Goal: Task Accomplishment & Management: Manage account settings

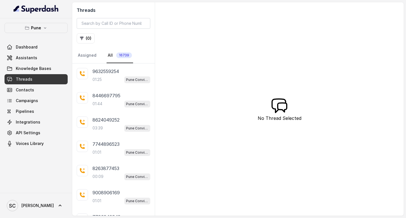
click at [30, 77] on span "Threads" at bounding box center [24, 79] width 17 height 6
click at [83, 35] on button "( 0 )" at bounding box center [86, 38] width 18 height 10
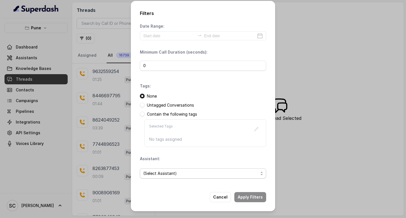
click at [190, 174] on span "(Select Assistant)" at bounding box center [200, 173] width 115 height 7
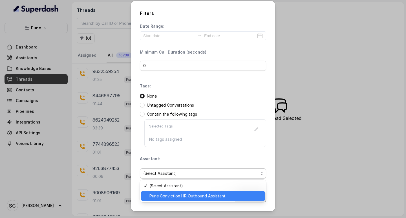
click at [192, 199] on span "Pune Conviction HR Outbound Assistant" at bounding box center [206, 196] width 112 height 7
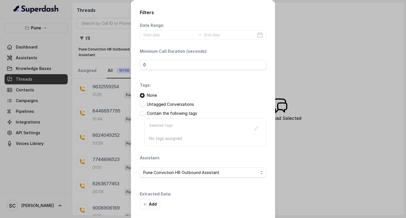
scroll to position [24, 0]
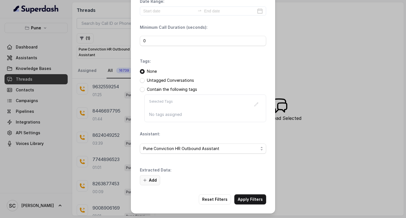
click at [151, 178] on button "Add" at bounding box center [150, 180] width 20 height 10
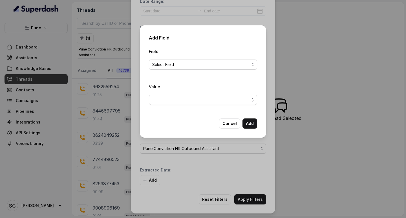
click at [173, 103] on span "button" at bounding box center [203, 100] width 108 height 10
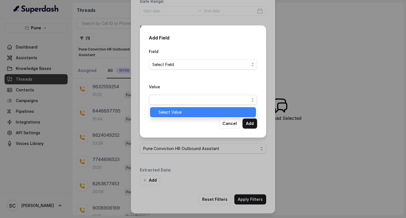
click at [175, 115] on span "Select Value" at bounding box center [206, 112] width 94 height 7
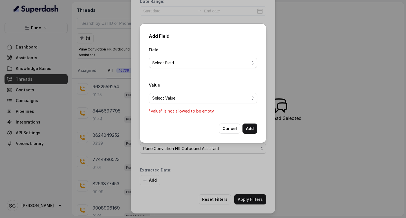
click at [181, 61] on span "Select Field" at bounding box center [200, 63] width 97 height 7
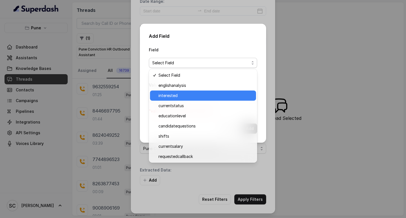
click at [175, 97] on span "interested" at bounding box center [206, 95] width 94 height 7
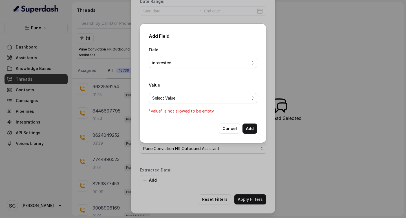
click at [181, 97] on span "Select Value" at bounding box center [200, 98] width 97 height 7
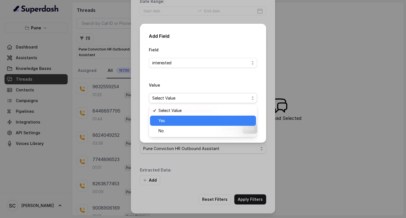
click at [172, 121] on span "Yes" at bounding box center [206, 120] width 94 height 7
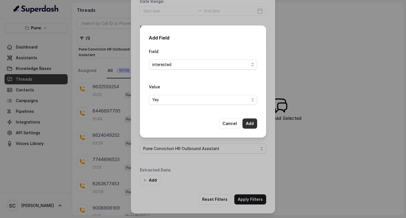
click at [252, 121] on button "Add" at bounding box center [250, 123] width 15 height 10
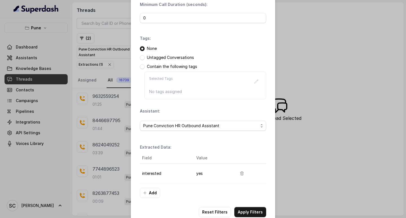
scroll to position [60, 0]
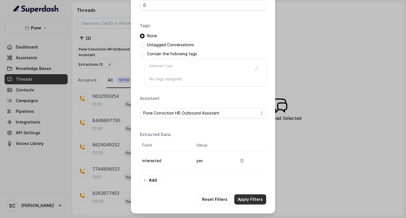
click at [253, 197] on button "Apply Filters" at bounding box center [250, 199] width 32 height 10
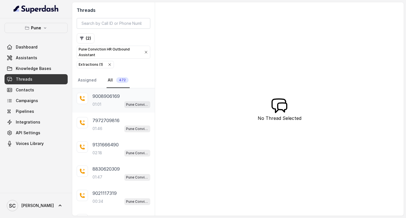
click at [102, 98] on p "9008906169" at bounding box center [106, 96] width 27 height 7
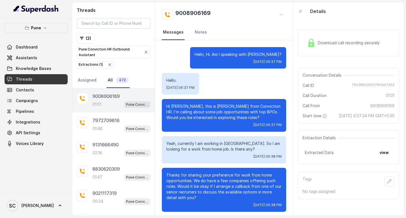
scroll to position [170, 0]
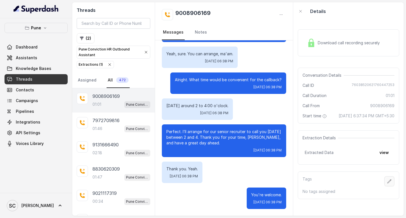
click at [387, 184] on icon "button" at bounding box center [389, 181] width 5 height 5
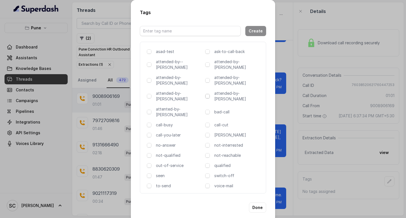
click at [208, 94] on span at bounding box center [207, 96] width 5 height 5
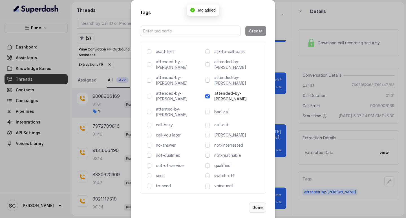
click at [256, 203] on button "Done" at bounding box center [257, 208] width 17 height 10
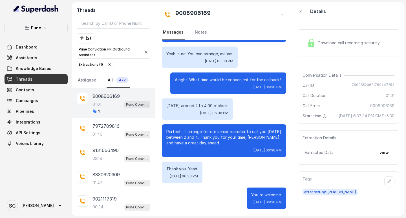
click at [198, 10] on h2 "9008906169" at bounding box center [192, 14] width 35 height 11
copy h2 "9008906169"
click at [201, 33] on link "Notes" at bounding box center [201, 32] width 14 height 15
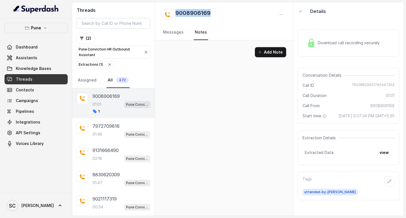
scroll to position [0, 0]
click at [268, 48] on button "Add Note" at bounding box center [270, 52] width 31 height 10
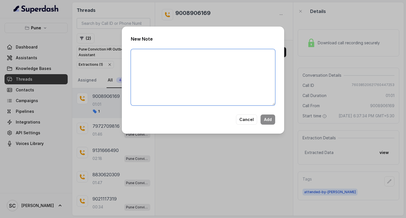
click at [181, 71] on textarea at bounding box center [203, 77] width 144 height 56
paste textarea "Name: Number: Recruiter: Name of attender: Comments: AI Improvement:"
click at [178, 75] on textarea "Name: Number: Recruiter: Name of attender: Comments: AI Improvement:" at bounding box center [203, 77] width 144 height 56
click at [153, 53] on textarea "Name: Number: Recruiter: Name of attender: Comments: AI Improvement:" at bounding box center [203, 77] width 144 height 56
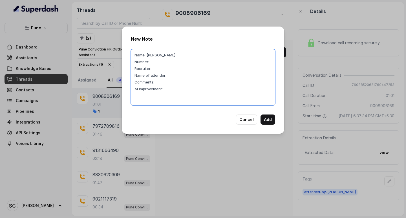
click at [155, 64] on textarea "Name: [PERSON_NAME] Number: Recruiter: Name of attender: Comments: AI Improveme…" at bounding box center [203, 77] width 144 height 56
click at [156, 62] on textarea "Name: [PERSON_NAME] Number: Recruiter: Name of attender: Comments: AI Improveme…" at bounding box center [203, 77] width 144 height 56
click at [153, 68] on textarea "Name: [PERSON_NAME] Number:9008906169 Recruiter: Name of attender: Comments: AI…" at bounding box center [203, 77] width 144 height 56
click at [173, 76] on textarea "Name: [PERSON_NAME] Number:9008906169 Recruiter: SABA Name of attender: Comment…" at bounding box center [203, 77] width 144 height 56
click at [167, 81] on textarea "Name: [PERSON_NAME] Number:9008906169 Recruiter: SABA Name of attender: SABA Co…" at bounding box center [203, 77] width 144 height 56
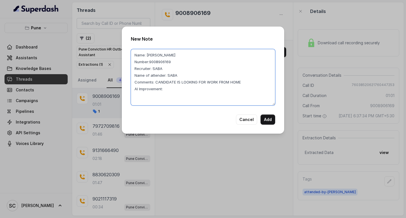
click at [172, 93] on textarea "Name: [PERSON_NAME] Number:9008906169 Recruiter: SABA Name of attender: SABA Co…" at bounding box center [203, 77] width 144 height 56
type textarea "Name: [PERSON_NAME] Number:9008906169 Recruiter: SABA Name of attender: SABA Co…"
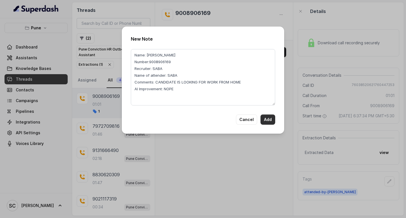
click at [266, 120] on button "Add" at bounding box center [268, 120] width 15 height 10
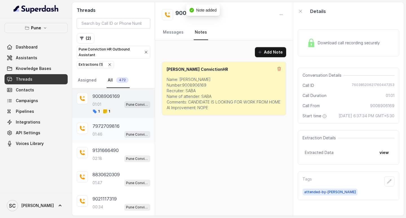
click at [109, 124] on p "7972709816" at bounding box center [106, 126] width 27 height 7
click at [109, 126] on p "7972709816" at bounding box center [106, 126] width 27 height 7
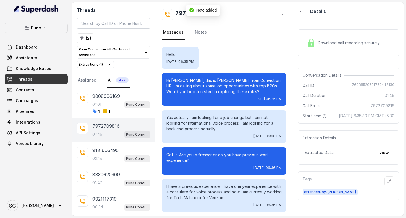
click at [107, 127] on p "7972709816" at bounding box center [106, 126] width 27 height 7
click at [387, 184] on icon "button" at bounding box center [389, 181] width 5 height 5
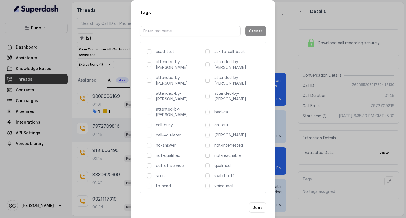
click at [211, 91] on div "attended-by-[PERSON_NAME]" at bounding box center [233, 96] width 56 height 11
click at [208, 94] on span at bounding box center [207, 96] width 5 height 5
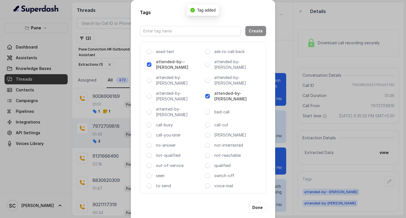
click at [208, 94] on span at bounding box center [207, 96] width 5 height 5
click at [305, 86] on div "Tags Create asad-test ask-to-call-back attended-by--[PERSON_NAME] attended-by-[…" at bounding box center [203, 109] width 406 height 218
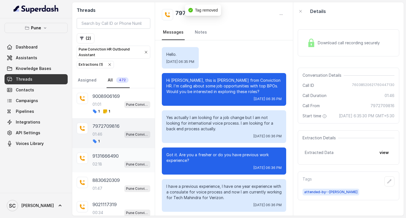
drag, startPoint x: 121, startPoint y: 165, endPoint x: 122, endPoint y: 161, distance: 3.9
click at [124, 164] on span "Pune Conviction HR Outbound Assistant" at bounding box center [137, 164] width 26 height 7
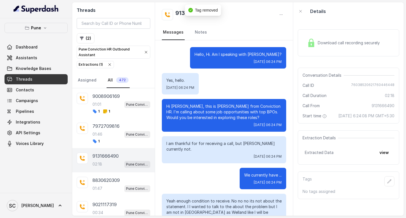
scroll to position [454, 0]
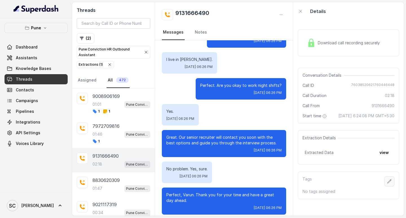
click at [388, 186] on button "button" at bounding box center [390, 181] width 10 height 10
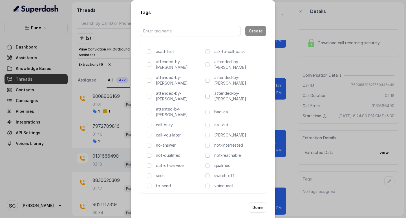
click at [208, 94] on span at bounding box center [207, 96] width 5 height 5
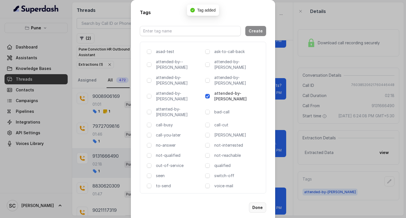
click at [259, 203] on button "Done" at bounding box center [257, 208] width 17 height 10
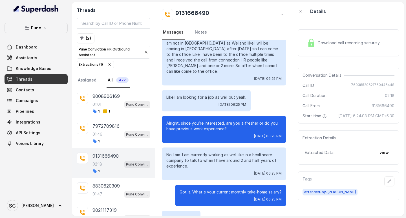
scroll to position [0, 0]
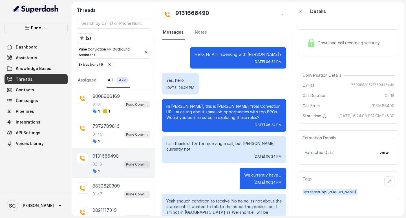
click at [385, 176] on button "button" at bounding box center [390, 181] width 10 height 10
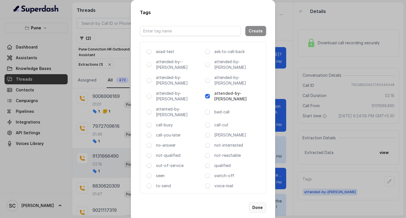
click at [259, 203] on button "Done" at bounding box center [257, 208] width 17 height 10
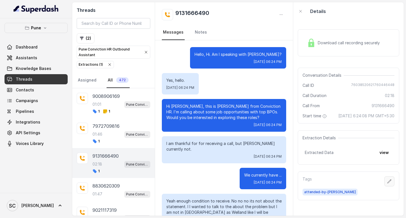
click at [385, 186] on button "button" at bounding box center [390, 181] width 10 height 10
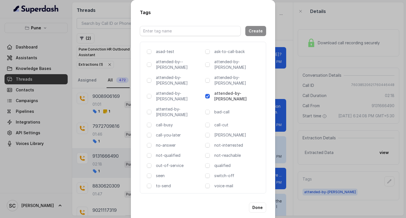
click at [153, 142] on div "no-answer" at bounding box center [175, 145] width 56 height 6
click at [148, 143] on span at bounding box center [149, 145] width 5 height 5
click at [261, 203] on button "Done" at bounding box center [257, 208] width 17 height 10
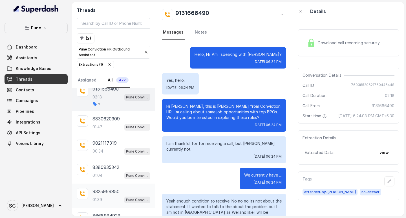
scroll to position [85, 0]
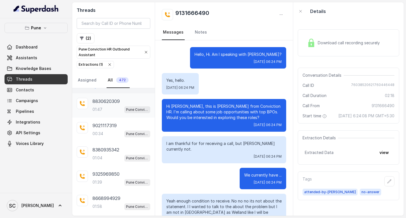
click at [102, 111] on p "01:47" at bounding box center [98, 110] width 10 height 6
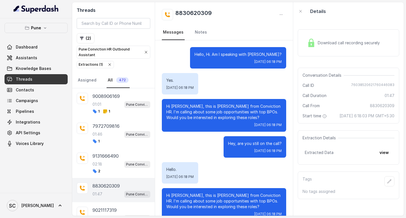
click at [102, 194] on p "01:47" at bounding box center [98, 194] width 10 height 6
click at [387, 184] on icon "button" at bounding box center [389, 181] width 5 height 5
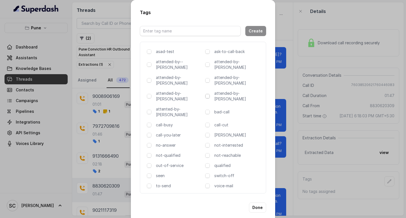
click at [207, 94] on span at bounding box center [207, 96] width 5 height 5
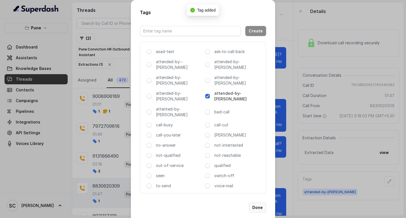
click at [259, 203] on button "Done" at bounding box center [257, 208] width 17 height 10
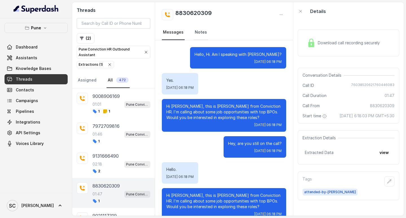
click at [196, 35] on link "Notes" at bounding box center [201, 32] width 14 height 15
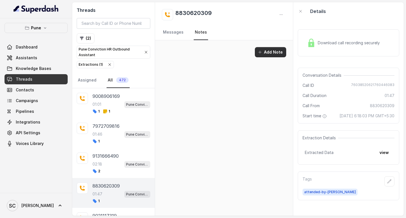
click at [262, 50] on icon "button" at bounding box center [260, 52] width 5 height 5
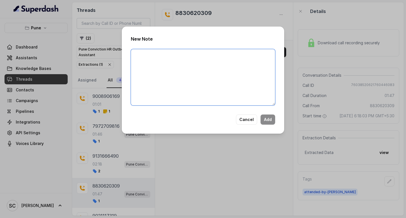
click at [164, 61] on textarea at bounding box center [203, 77] width 144 height 56
paste textarea "Name: Number: Recruiter: Name of attender: Comments: AI Improvement:"
click at [157, 57] on textarea "Name: Number: Recruiter: Name of attender: Comments: AI Improvement:" at bounding box center [203, 77] width 144 height 56
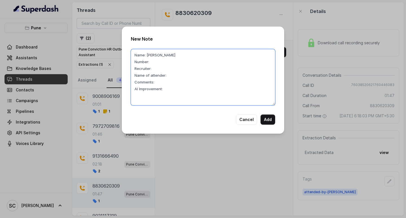
click at [153, 61] on textarea "Name: [PERSON_NAME] Number: Recruiter: Name of attender: Comments: AI Improveme…" at bounding box center [203, 77] width 144 height 56
click at [162, 70] on textarea "Name: [PERSON_NAME] Number: 8830620309 Recruiter: Name of attender: Comments: A…" at bounding box center [203, 77] width 144 height 56
click at [172, 73] on textarea "Name: [PERSON_NAME] Number: 8830620309 Recruiter: SABA Name of attender: Commen…" at bounding box center [203, 77] width 144 height 56
click at [159, 82] on textarea "Name: [PERSON_NAME] Number: 8830620309 Recruiter: SABA Name of attender: SABA C…" at bounding box center [203, 77] width 144 height 56
click at [256, 81] on textarea "Name: [PERSON_NAME] Number: 8830620309 Recruiter: SABA Name of attender: SABA C…" at bounding box center [203, 77] width 144 height 56
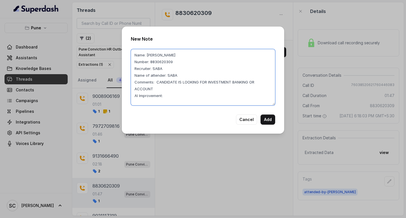
click at [256, 81] on textarea "Name: [PERSON_NAME] Number: 8830620309 Recruiter: SABA Name of attender: SABA C…" at bounding box center [203, 77] width 144 height 56
click at [165, 89] on textarea "Name: [PERSON_NAME] Number: 8830620309 Recruiter: SABA Name of attender: SABA C…" at bounding box center [203, 77] width 144 height 56
click at [165, 95] on textarea "Name: [PERSON_NAME] Number: 8830620309 Recruiter: SABA Name of attender: SABA C…" at bounding box center [203, 77] width 144 height 56
type textarea "Name: [PERSON_NAME] Number: 8830620309 Recruiter: SABA Name of attender: SABA C…"
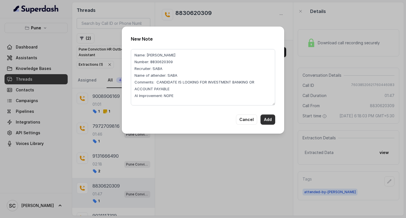
click at [266, 120] on button "Add" at bounding box center [268, 120] width 15 height 10
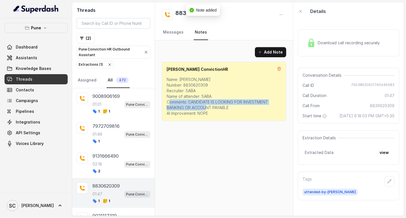
drag, startPoint x: 189, startPoint y: 101, endPoint x: 256, endPoint y: 108, distance: 67.0
click at [256, 108] on p "Name: [PERSON_NAME] Number: 8830620309 Recruiter: SABA Name of attender: SABA C…" at bounding box center [224, 96] width 115 height 39
copy p "CANDIDATE IS LOOKING FOR INVESTMENT BANKING OR ACCOUNT PAYABLE"
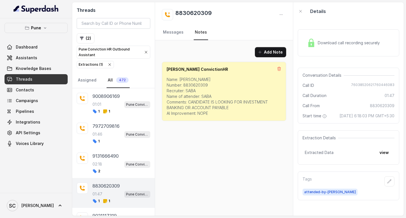
click at [183, 12] on h2 "8830620309" at bounding box center [193, 14] width 36 height 11
copy h2 "8830620309"
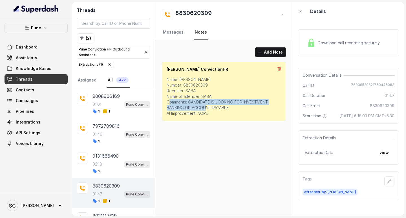
drag, startPoint x: 189, startPoint y: 101, endPoint x: 231, endPoint y: 109, distance: 42.8
click at [231, 109] on p "Name: [PERSON_NAME] Number: 8830620309 Recruiter: SABA Name of attender: SABA C…" at bounding box center [224, 96] width 115 height 39
copy p "CANDIDATE IS LOOKING FOR INVESTMENT BANKING OR ACCOUNT PAYABLE"
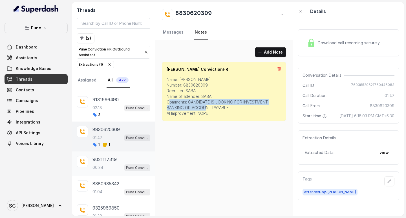
scroll to position [85, 0]
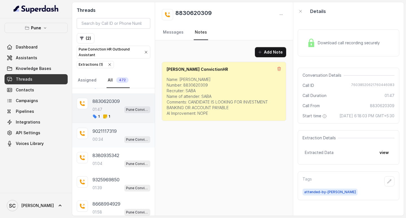
click at [104, 138] on div "00:34 Pune Conviction HR Outbound Assistant" at bounding box center [122, 139] width 58 height 7
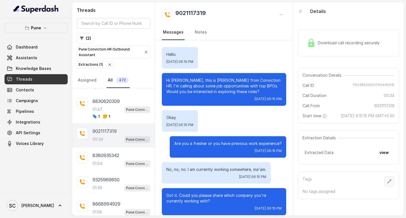
click at [387, 184] on icon "button" at bounding box center [389, 181] width 5 height 5
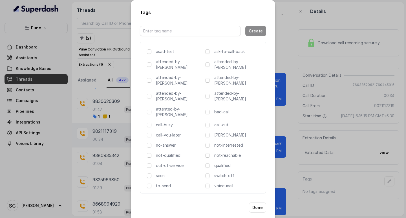
click at [210, 91] on div "attended-by-[PERSON_NAME]" at bounding box center [233, 96] width 56 height 11
click at [208, 94] on span at bounding box center [207, 96] width 5 height 5
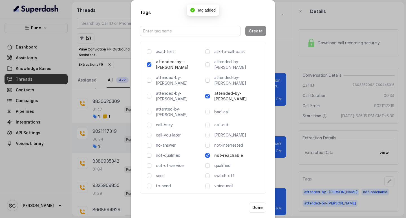
click at [208, 94] on span at bounding box center [207, 96] width 5 height 5
click at [326, 99] on div "Tags Create asad-test ask-to-call-back attended-by--[PERSON_NAME] attended-by-[…" at bounding box center [203, 109] width 406 height 218
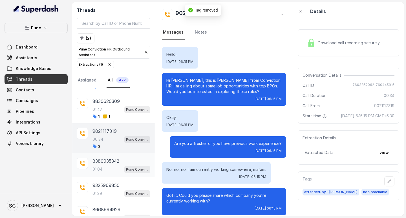
click at [113, 168] on div "01:04 Pune Conviction HR Outbound Assistant" at bounding box center [122, 169] width 58 height 7
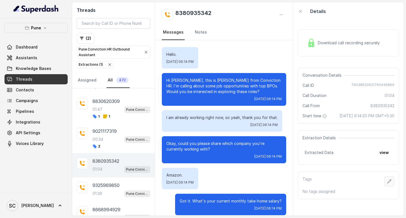
click at [387, 184] on icon "button" at bounding box center [389, 181] width 5 height 5
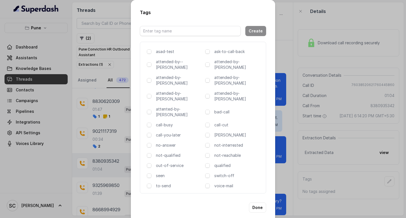
click at [293, 112] on div "Tags Create asad-test ask-to-call-back attended-by--[PERSON_NAME] attended-by-[…" at bounding box center [203, 109] width 406 height 218
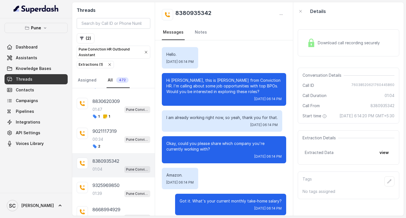
click at [196, 9] on h2 "8380935342" at bounding box center [193, 14] width 36 height 11
copy h2 "8380935342"
click at [388, 185] on button "button" at bounding box center [390, 181] width 10 height 10
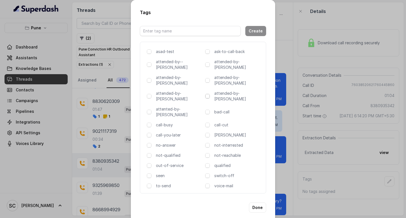
click at [209, 94] on span at bounding box center [207, 96] width 5 height 5
click at [207, 94] on span at bounding box center [207, 96] width 5 height 5
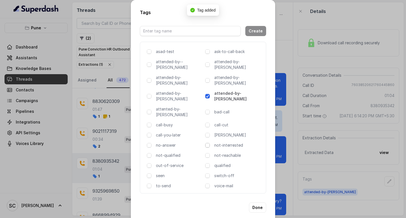
click at [207, 143] on span at bounding box center [207, 145] width 5 height 5
click at [265, 203] on button "Done" at bounding box center [257, 208] width 17 height 10
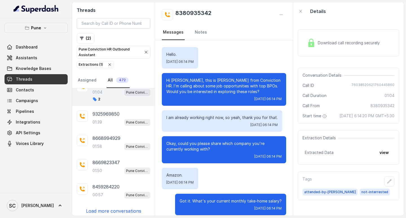
scroll to position [165, 0]
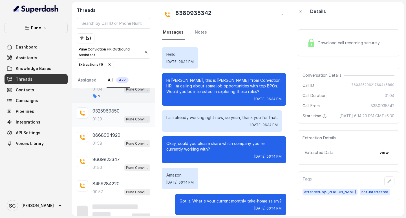
click at [106, 113] on p "9325969850" at bounding box center [106, 110] width 27 height 7
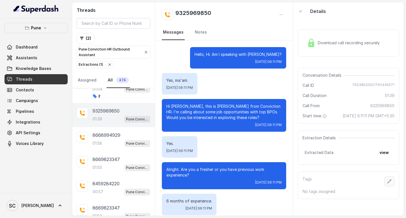
click at [387, 184] on icon "button" at bounding box center [389, 181] width 5 height 5
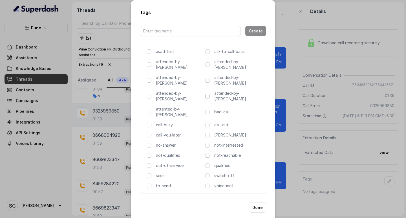
click at [207, 94] on span at bounding box center [207, 96] width 5 height 5
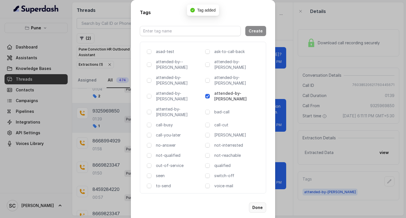
click at [257, 203] on button "Done" at bounding box center [257, 208] width 17 height 10
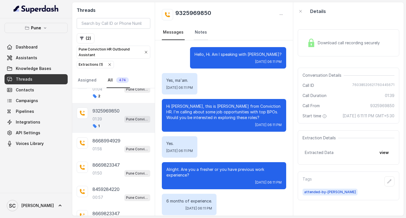
click at [200, 34] on link "Notes" at bounding box center [201, 32] width 14 height 15
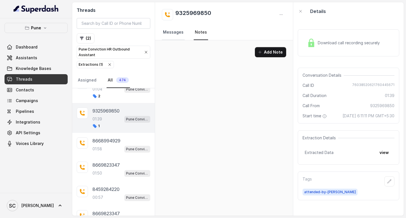
click at [171, 30] on link "Messages" at bounding box center [173, 32] width 23 height 15
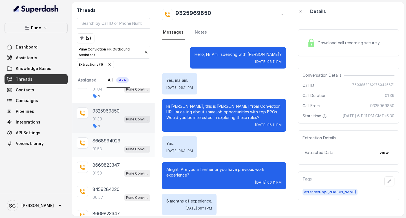
click at [105, 142] on p "8668994929" at bounding box center [107, 140] width 28 height 7
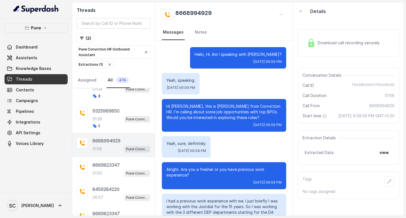
scroll to position [475, 0]
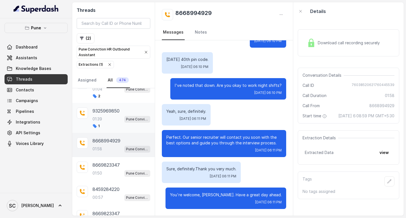
click at [107, 113] on p "9325969850" at bounding box center [106, 110] width 27 height 7
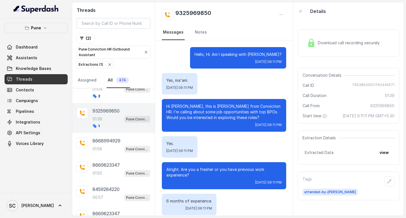
click at [185, 15] on h2 "9325969850" at bounding box center [193, 14] width 36 height 11
copy h2 "9325969850"
click at [385, 184] on button "button" at bounding box center [390, 181] width 10 height 10
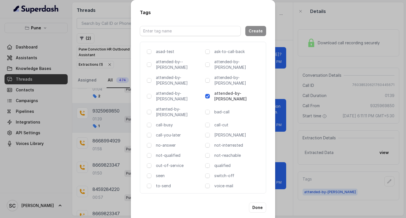
click at [285, 153] on div "Tags Create asad-test ask-to-call-back attended-by--[PERSON_NAME] attended-by-[…" at bounding box center [203, 109] width 406 height 218
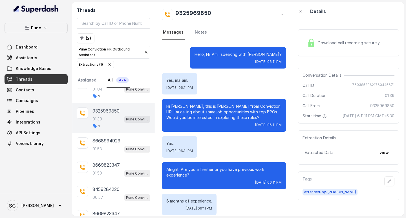
click at [199, 12] on h2 "9325969850" at bounding box center [193, 14] width 36 height 11
copy h2 "9325969850"
click at [197, 33] on link "Notes" at bounding box center [201, 32] width 14 height 15
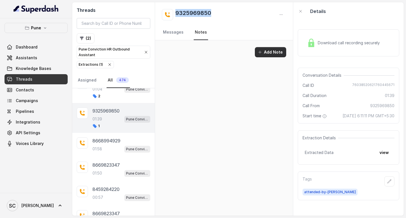
click at [275, 48] on button "Add Note" at bounding box center [270, 52] width 31 height 10
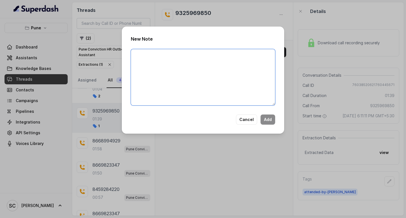
click at [159, 57] on textarea at bounding box center [203, 77] width 144 height 56
paste textarea "Name: Number: Recruiter: Name of attender: Comments: AI Improvement:"
click at [153, 54] on textarea "Name: Number: Recruiter: Name of attender: Comments: AI Improvement:" at bounding box center [203, 77] width 144 height 56
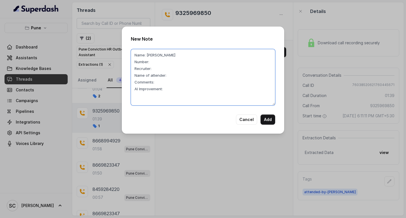
click at [159, 64] on textarea "Name: [PERSON_NAME] Number: Recruiter: Name of attender: Comments: AI Improveme…" at bounding box center [203, 77] width 144 height 56
click at [154, 71] on textarea "Name: [PERSON_NAME] Number: 9325969850 Recruiter: Name of attender: Comments: A…" at bounding box center [203, 77] width 144 height 56
click at [176, 78] on textarea "Name: [PERSON_NAME] Number: 9325969850 Recruiter: SABA Name of attender: Commen…" at bounding box center [203, 77] width 144 height 56
click at [156, 82] on textarea "Name: [PERSON_NAME] Number: 9325969850 Recruiter: SABA Name of attender: SABA C…" at bounding box center [203, 77] width 144 height 56
click at [164, 88] on textarea "Name: [PERSON_NAME] Number: 9325969850 Recruiter: SABA Name of attender: SABA C…" at bounding box center [203, 77] width 144 height 56
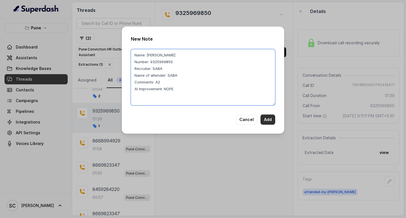
type textarea "Name: [PERSON_NAME] Number: 9325969850 Recruiter: SABA Name of attender: SABA C…"
click at [269, 115] on button "Add" at bounding box center [268, 120] width 15 height 10
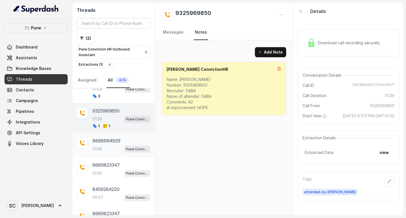
click at [102, 139] on p "8668994929" at bounding box center [107, 140] width 28 height 7
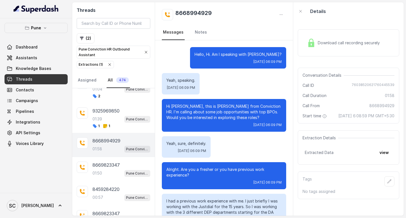
scroll to position [475, 0]
